Goal: Find specific page/section

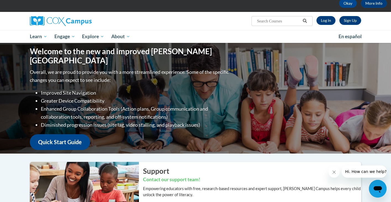
scroll to position [29, 0]
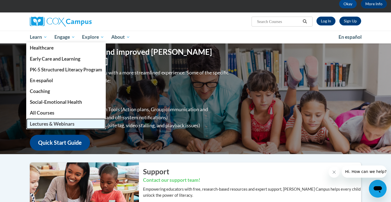
click at [40, 125] on span "Lectures & Webinars" at bounding box center [52, 124] width 45 height 6
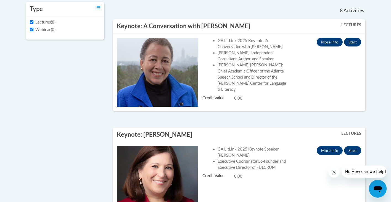
scroll to position [94, 0]
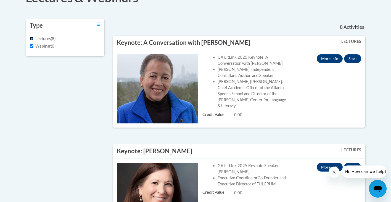
click at [33, 40] on input "Lectures" at bounding box center [32, 39] width 4 height 4
checkbox input "false"
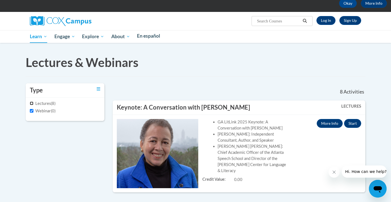
scroll to position [0, 0]
